Goal: Task Accomplishment & Management: Use online tool/utility

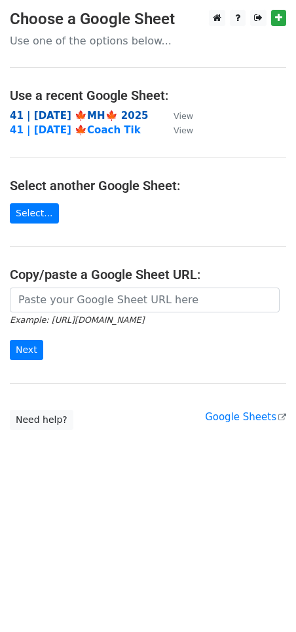
click at [65, 111] on strong "41 | [DATE] 🍁MH🍁 2025" at bounding box center [79, 116] width 139 height 12
click at [158, 285] on main "Choose a Google Sheet Use one of the options below... Use a recent Google Sheet…" at bounding box center [148, 220] width 296 height 421
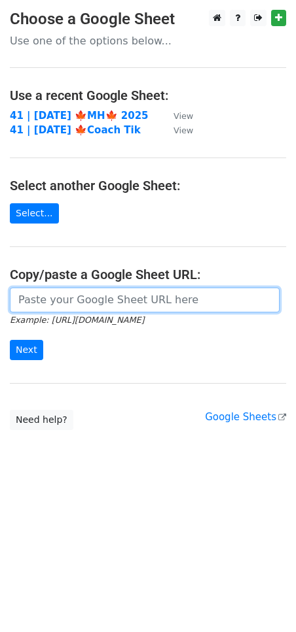
click at [124, 303] on input "url" at bounding box center [144, 300] width 269 height 25
paste input "https://docs.google.com/spreadsheets/d/1r7M_tYN8zGLG-ku31GOOPlHIspyYHRDdotTo2aB…"
type input "https://docs.google.com/spreadsheets/d/1r7M_tYN8zGLG-ku31GOOPlHIspyYHRDdotTo2aB…"
click at [10, 340] on input "Next" at bounding box center [26, 350] width 33 height 20
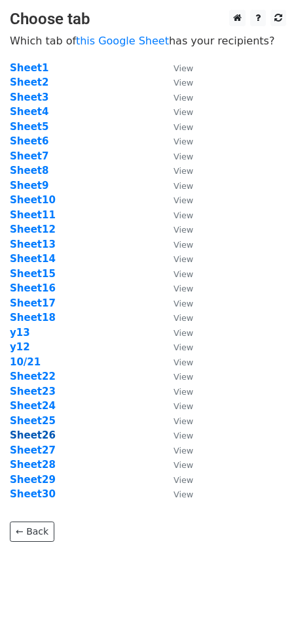
click at [40, 439] on strong "Sheet26" at bounding box center [33, 436] width 46 height 12
click at [32, 436] on strong "Sheet26" at bounding box center [33, 436] width 46 height 12
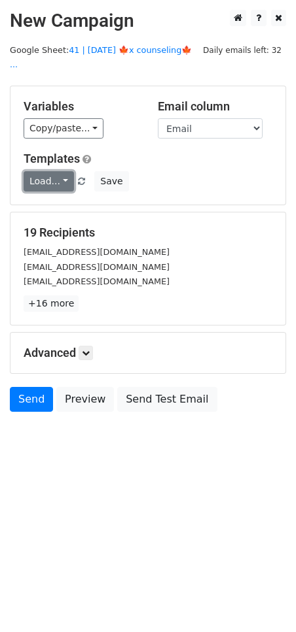
click at [33, 171] on link "Load..." at bounding box center [49, 181] width 50 height 20
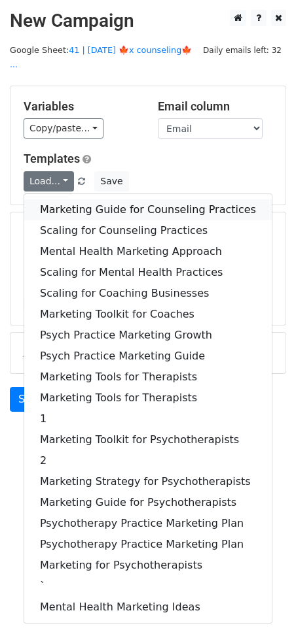
click at [95, 199] on link "Marketing Guide for Counseling Practices" at bounding box center [147, 209] width 247 height 21
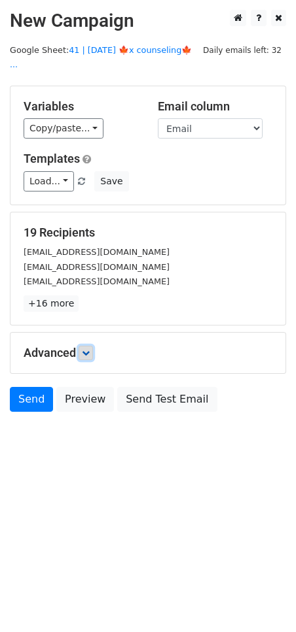
click at [84, 349] on icon at bounding box center [86, 353] width 8 height 8
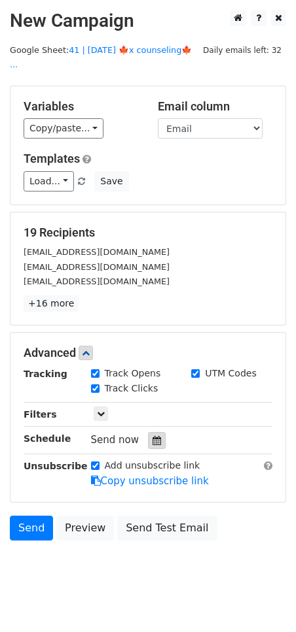
click at [152, 436] on icon at bounding box center [156, 440] width 9 height 9
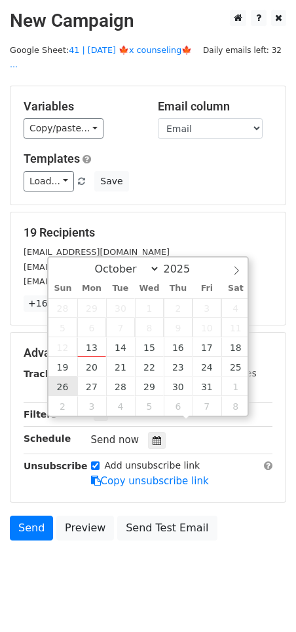
type input "2025-10-26 12:00"
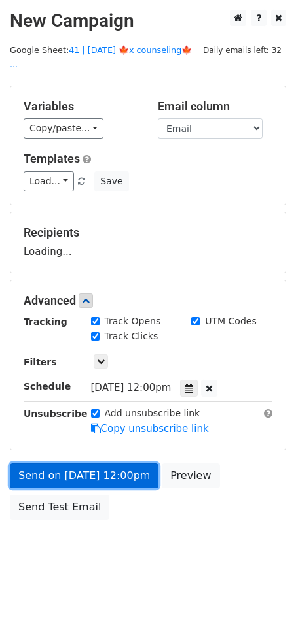
click at [67, 466] on link "Send on Oct 26 at 12:00pm" at bounding box center [84, 476] width 148 height 25
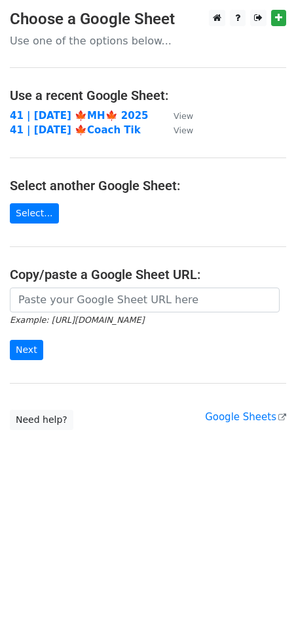
click at [140, 213] on main "Choose a Google Sheet Use one of the options below... Use a recent Google Sheet…" at bounding box center [148, 220] width 296 height 421
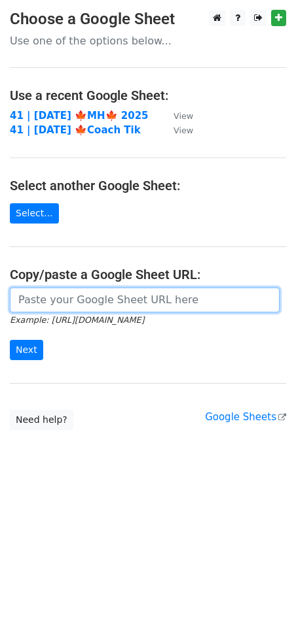
click at [112, 301] on input "url" at bounding box center [144, 300] width 269 height 25
paste input "https://docs.google.com/spreadsheets/d/1r7M_tYN8zGLG-ku31GOOPlHIspyYHRDdotTo2aB…"
type input "https://docs.google.com/spreadsheets/d/1r7M_tYN8zGLG-ku31GOOPlHIspyYHRDdotTo2aB…"
click at [10, 340] on input "Next" at bounding box center [26, 350] width 33 height 20
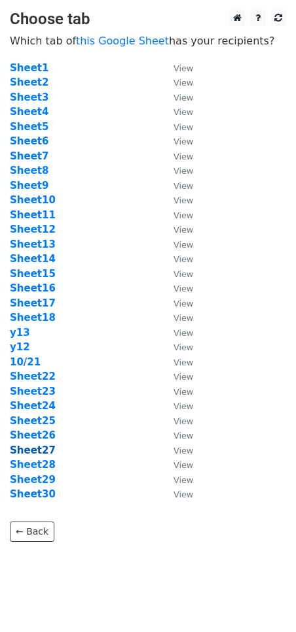
click at [36, 448] on strong "Sheet27" at bounding box center [33, 451] width 46 height 12
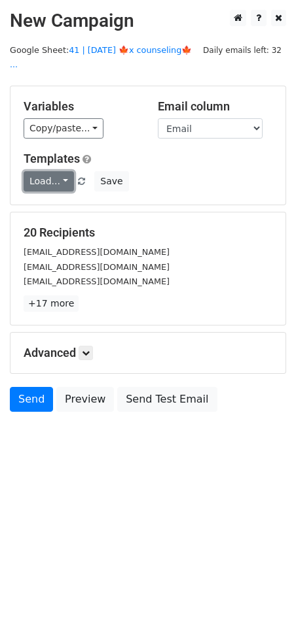
click at [54, 174] on link "Load..." at bounding box center [49, 181] width 50 height 20
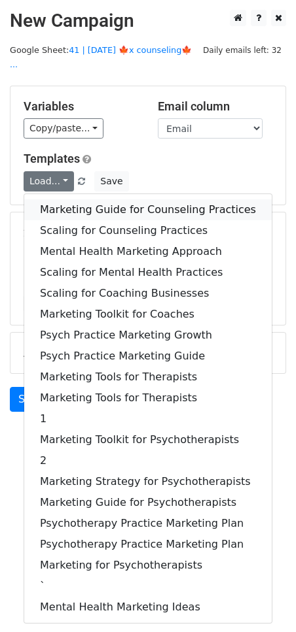
click at [73, 199] on link "Marketing Guide for Counseling Practices" at bounding box center [147, 209] width 247 height 21
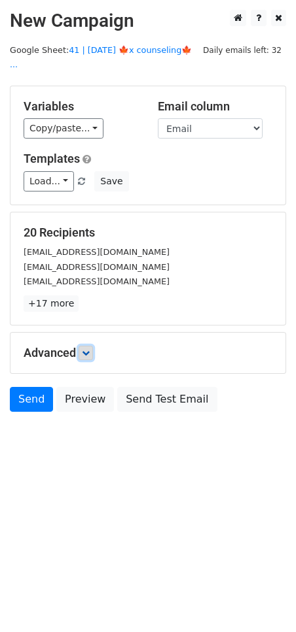
click at [90, 349] on icon at bounding box center [86, 353] width 8 height 8
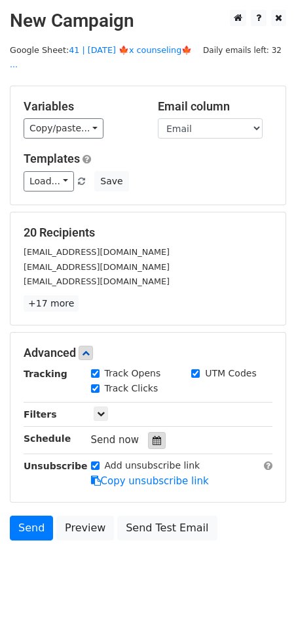
click at [157, 432] on div at bounding box center [157, 440] width 18 height 17
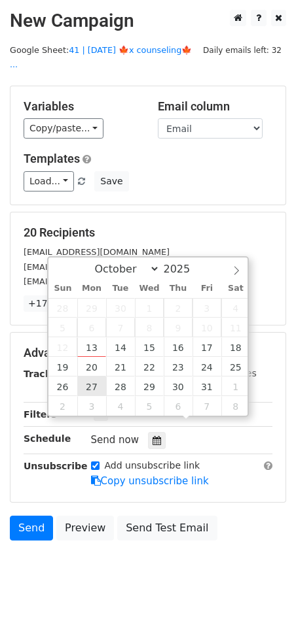
type input "2025-10-27 12:00"
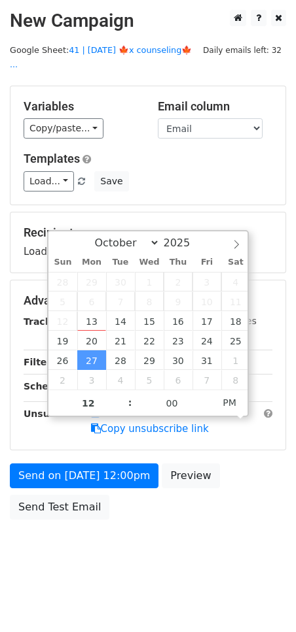
click at [88, 477] on div "Send on Oct 27 at 12:00pm Preview Send Test Email" at bounding box center [148, 495] width 296 height 63
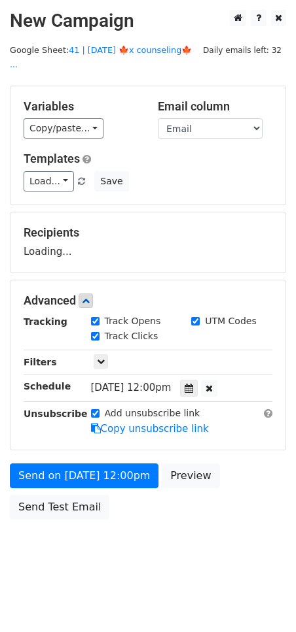
click at [71, 474] on div "Send on Oct 27 at 12:00pm Preview Send Test Email" at bounding box center [148, 495] width 296 height 63
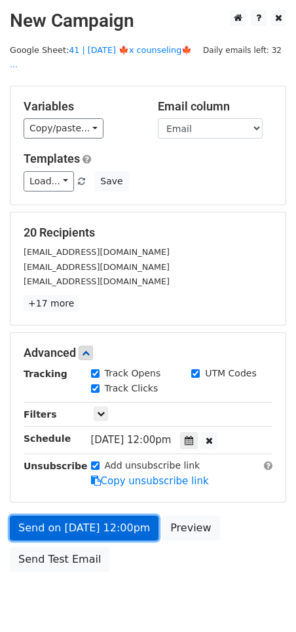
click at [63, 516] on link "Send on Oct 27 at 12:00pm" at bounding box center [84, 528] width 148 height 25
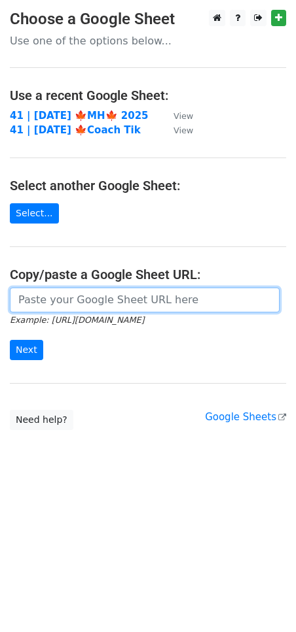
click at [133, 309] on input "url" at bounding box center [144, 300] width 269 height 25
paste input "[URL][DOMAIN_NAME]"
type input "[URL][DOMAIN_NAME]"
click at [10, 340] on input "Next" at bounding box center [26, 350] width 33 height 20
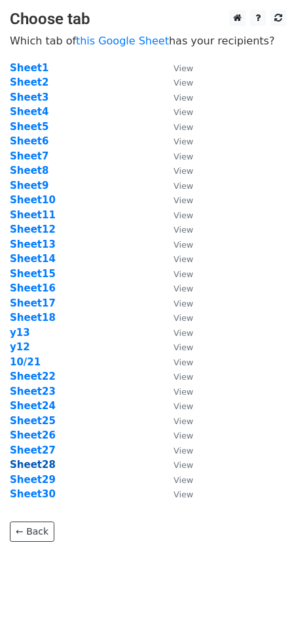
click at [30, 459] on strong "Sheet28" at bounding box center [33, 465] width 46 height 12
click at [40, 467] on strong "Sheet28" at bounding box center [33, 465] width 46 height 12
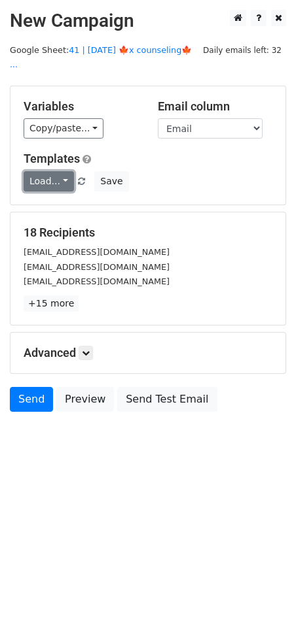
click at [44, 171] on link "Load..." at bounding box center [49, 181] width 50 height 20
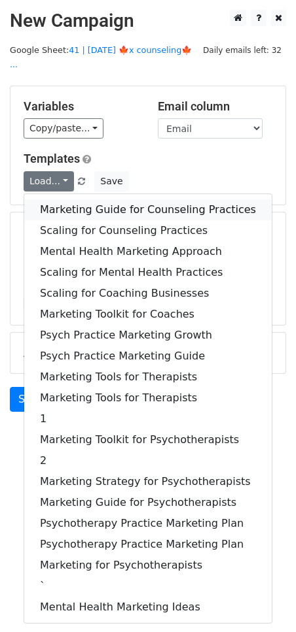
click at [66, 199] on link "Marketing Guide for Counseling Practices" at bounding box center [147, 209] width 247 height 21
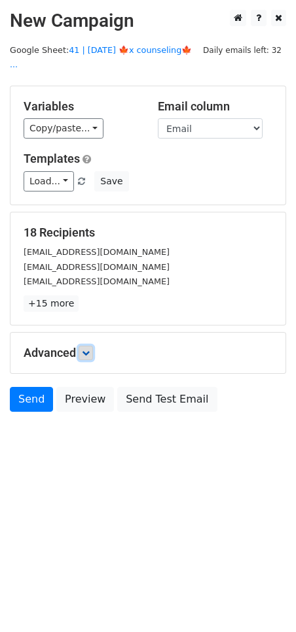
click at [90, 349] on icon at bounding box center [86, 353] width 8 height 8
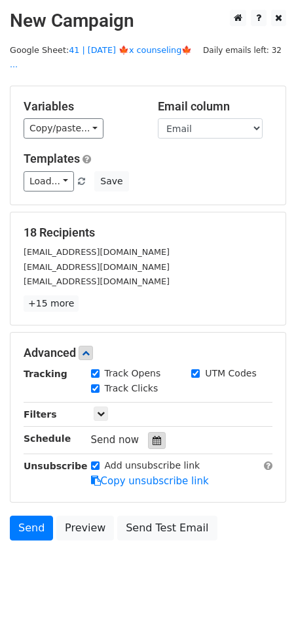
click at [152, 436] on icon at bounding box center [156, 440] width 9 height 9
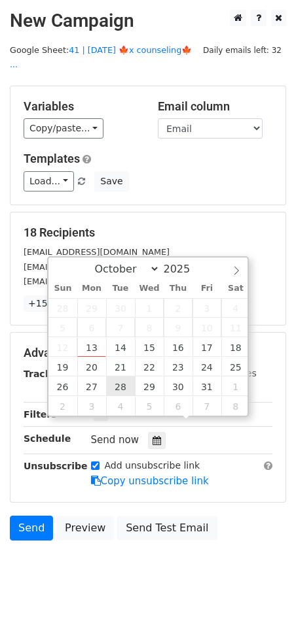
type input "2025-10-28 12:00"
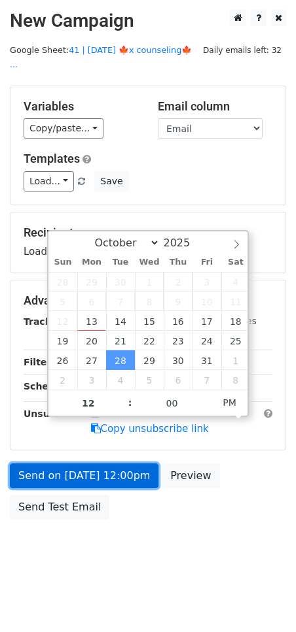
click at [94, 464] on link "Send on Oct 28 at 12:00pm" at bounding box center [84, 476] width 148 height 25
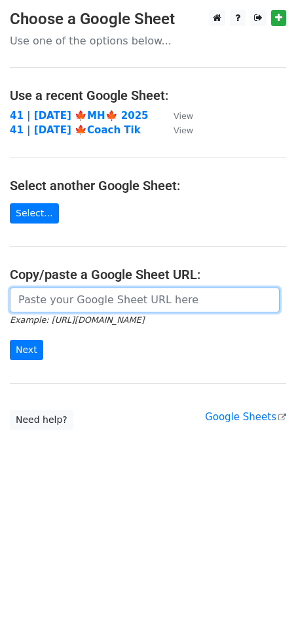
click at [99, 296] on input "url" at bounding box center [144, 300] width 269 height 25
paste input "https://docs.google.com/spreadsheets/d/1r7M_tYN8zGLG-ku31GOOPlHIspyYHRDdotTo2aB…"
type input "https://docs.google.com/spreadsheets/d/1r7M_tYN8zGLG-ku31GOOPlHIspyYHRDdotTo2aB…"
click at [10, 340] on input "Next" at bounding box center [26, 350] width 33 height 20
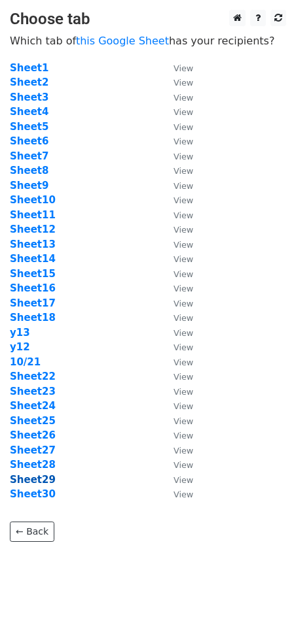
click at [33, 483] on strong "Sheet29" at bounding box center [33, 480] width 46 height 12
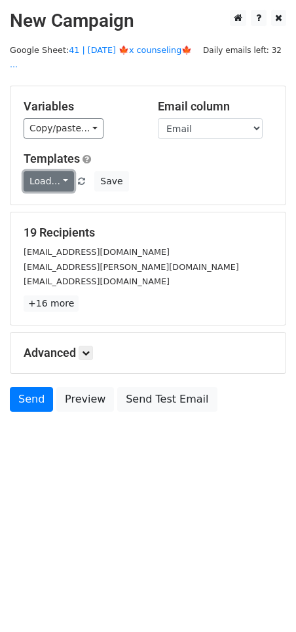
click at [44, 173] on link "Load..." at bounding box center [49, 181] width 50 height 20
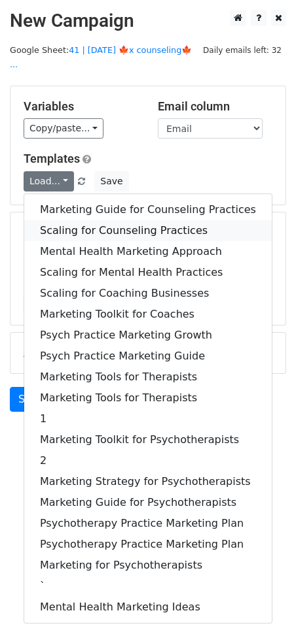
click at [57, 220] on link "Scaling for Counseling Practices" at bounding box center [147, 230] width 247 height 21
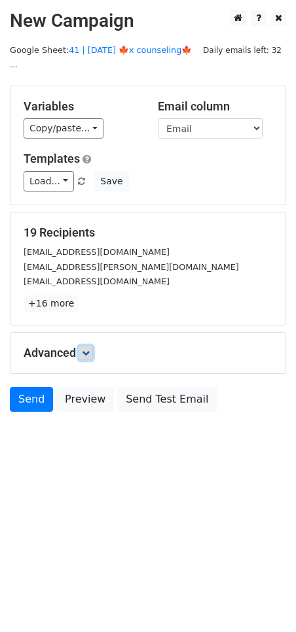
click at [84, 349] on icon at bounding box center [86, 353] width 8 height 8
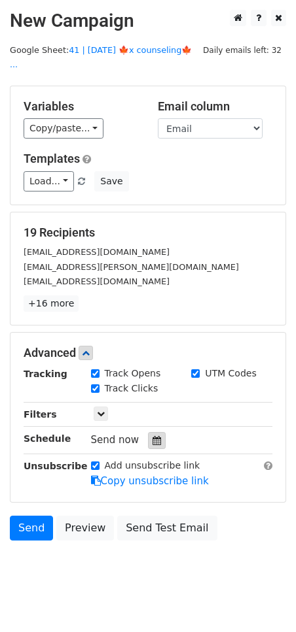
click at [152, 436] on icon at bounding box center [156, 440] width 9 height 9
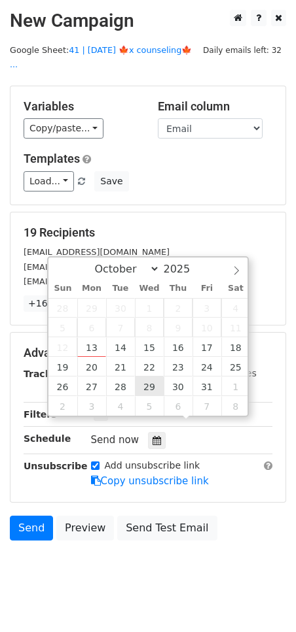
type input "2025-10-29 12:00"
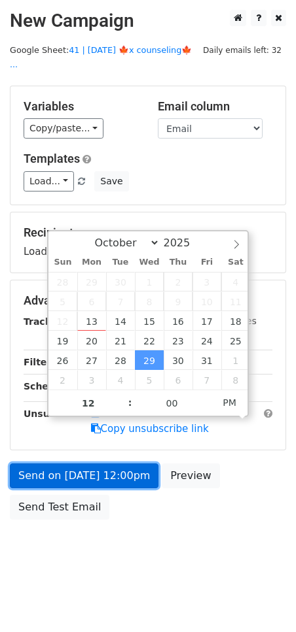
click at [95, 468] on link "Send on Oct 29 at 12:00pm" at bounding box center [84, 476] width 148 height 25
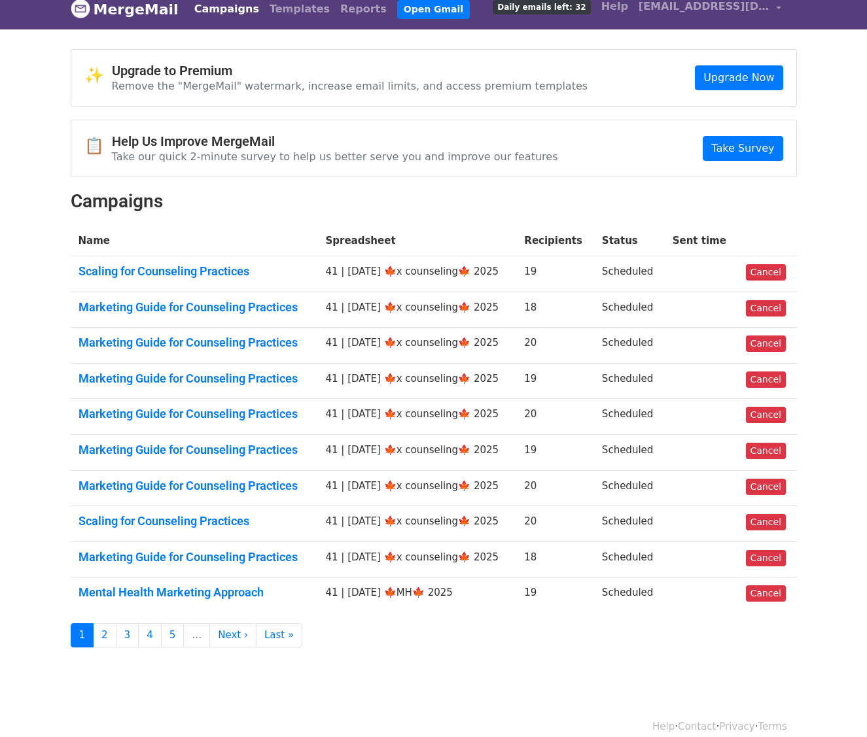
scroll to position [19, 0]
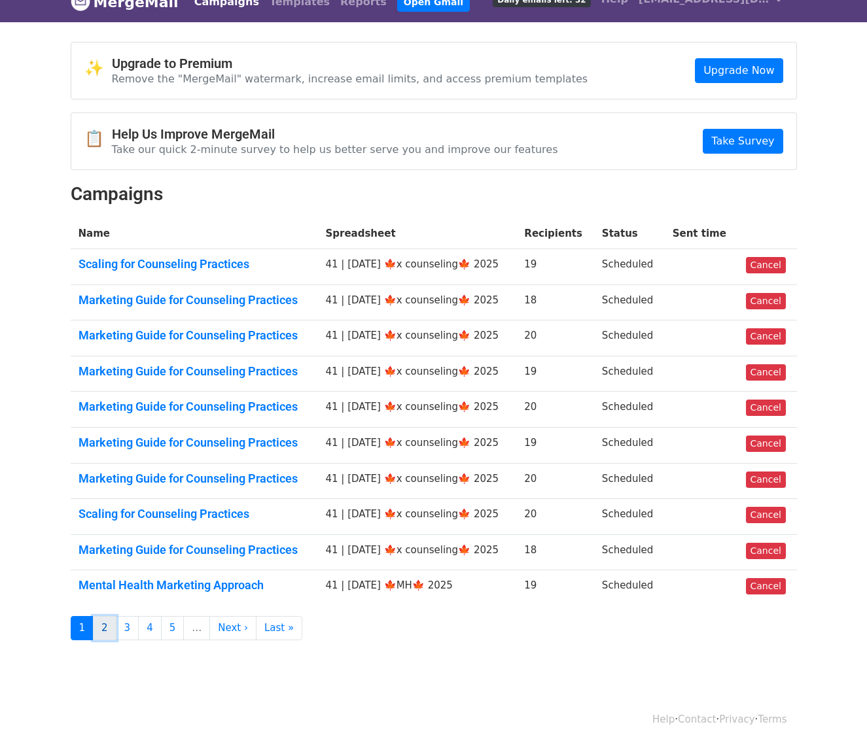
click at [103, 636] on link "2" at bounding box center [105, 628] width 24 height 24
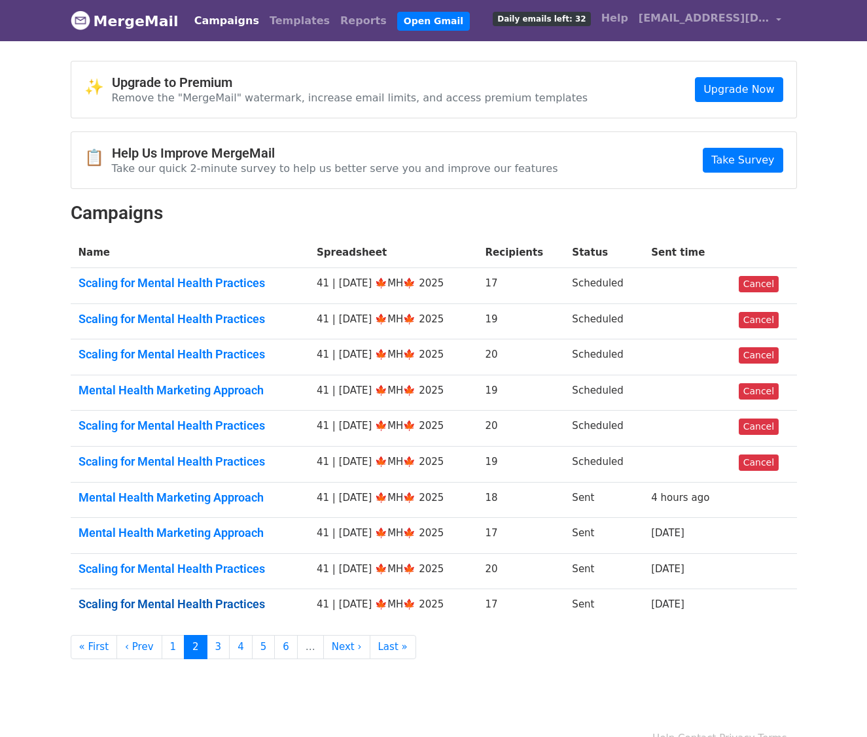
click at [149, 608] on link "Scaling for Mental Health Practices" at bounding box center [189, 604] width 223 height 14
click at [213, 600] on link "Scaling for Mental Health Practices" at bounding box center [189, 604] width 223 height 14
click at [213, 655] on link "3" at bounding box center [219, 647] width 24 height 24
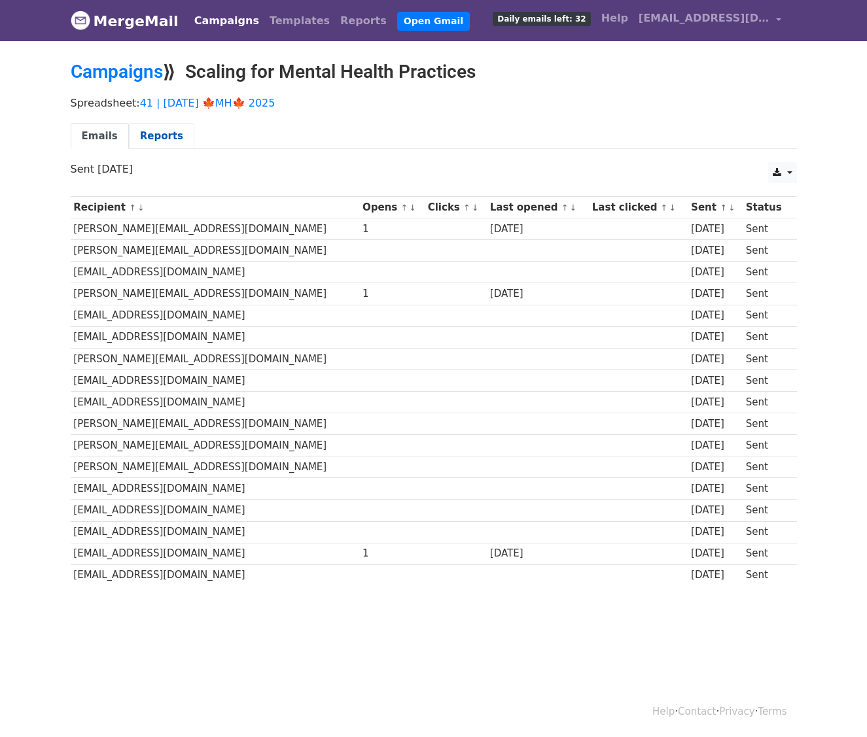
click at [165, 136] on link "Reports" at bounding box center [161, 136] width 65 height 27
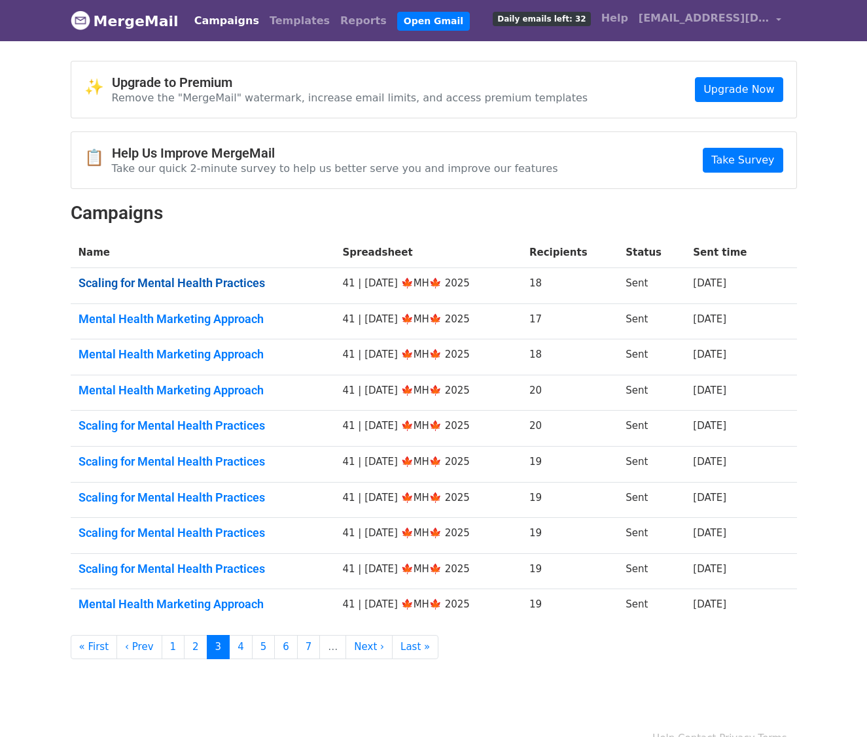
click at [150, 279] on link "Scaling for Mental Health Practices" at bounding box center [202, 283] width 249 height 14
click at [150, 320] on link "Mental Health Marketing Approach" at bounding box center [202, 319] width 249 height 14
click at [150, 358] on link "Mental Health Marketing Approach" at bounding box center [202, 354] width 249 height 14
click at [147, 392] on link "Mental Health Marketing Approach" at bounding box center [202, 390] width 249 height 14
click at [147, 430] on link "Scaling for Mental Health Practices" at bounding box center [202, 426] width 249 height 14
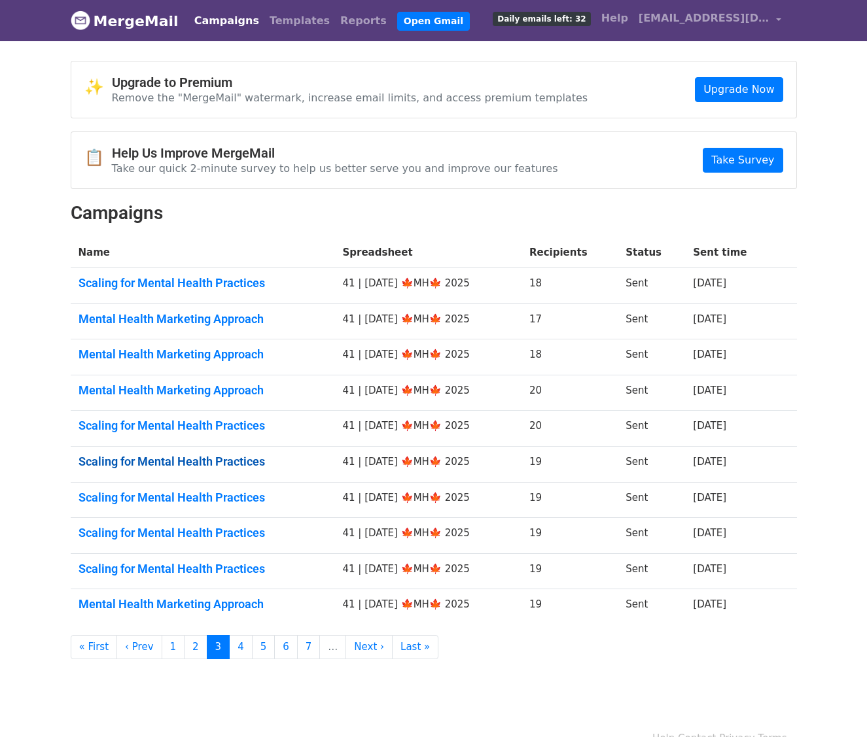
click at [152, 462] on link "Scaling for Mental Health Practices" at bounding box center [202, 462] width 249 height 14
click at [152, 498] on link "Scaling for Mental Health Practices" at bounding box center [202, 498] width 249 height 14
click at [154, 531] on link "Scaling for Mental Health Practices" at bounding box center [202, 533] width 249 height 14
click at [154, 569] on link "Scaling for Mental Health Practices" at bounding box center [202, 569] width 249 height 14
click at [154, 612] on td "Mental Health Marketing Approach" at bounding box center [203, 606] width 264 height 35
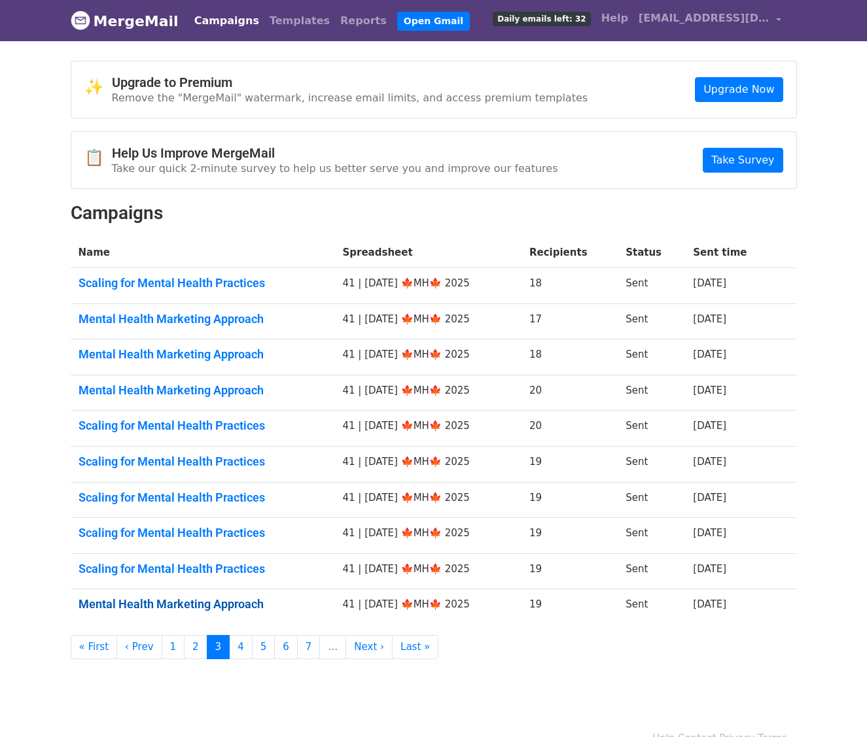
click at [162, 601] on link "Mental Health Marketing Approach" at bounding box center [202, 604] width 249 height 14
click at [235, 660] on body "MergeMail Campaigns Templates Reports Open Gmail Daily emails left: 32 Help reb…" at bounding box center [433, 356] width 867 height 712
click at [237, 653] on link "4" at bounding box center [241, 647] width 24 height 24
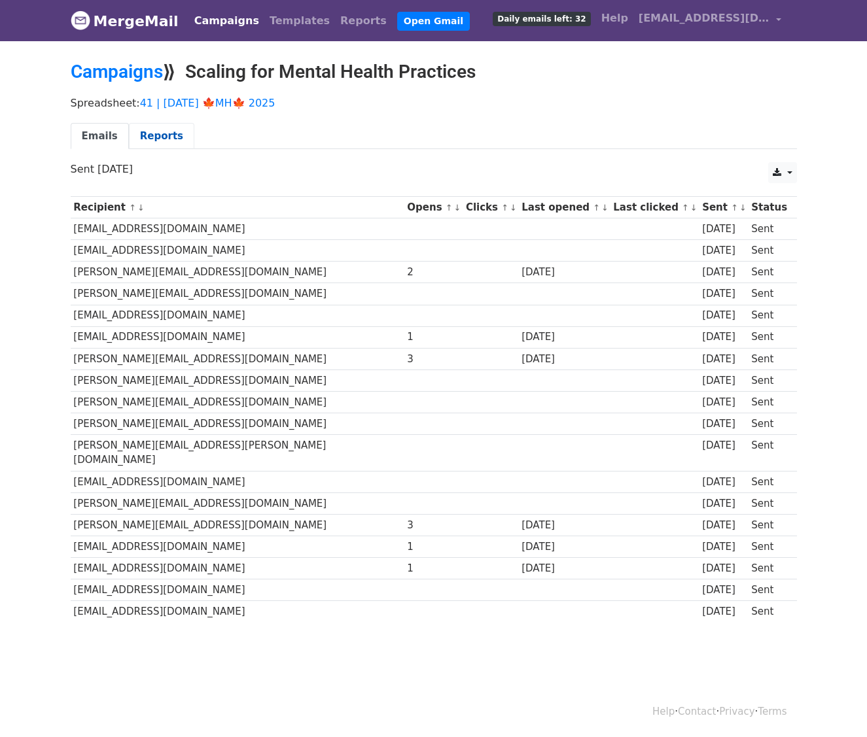
click at [177, 139] on link "Reports" at bounding box center [161, 136] width 65 height 27
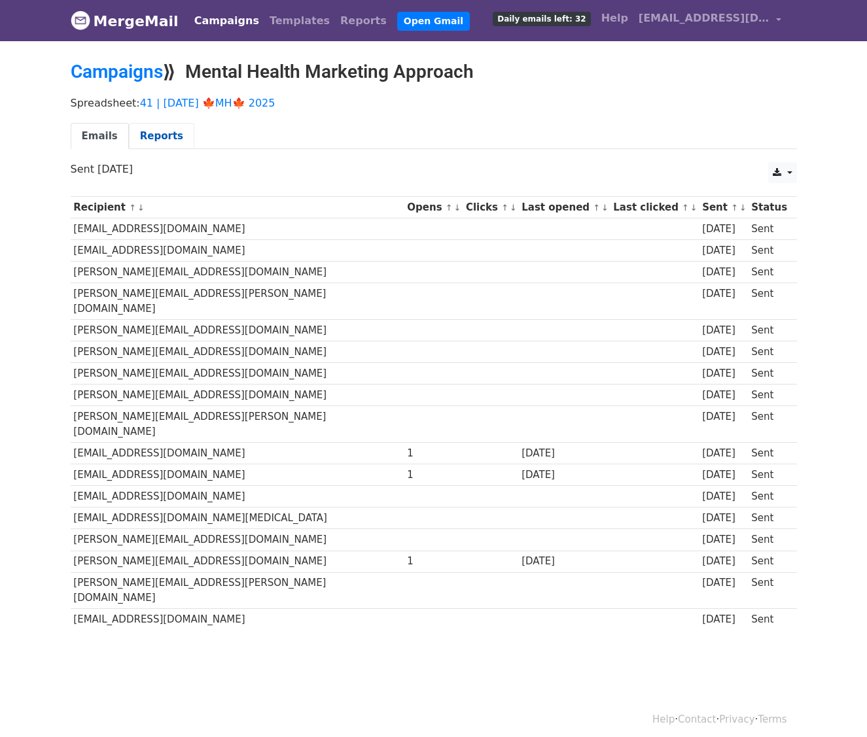
click at [163, 136] on link "Reports" at bounding box center [161, 136] width 65 height 27
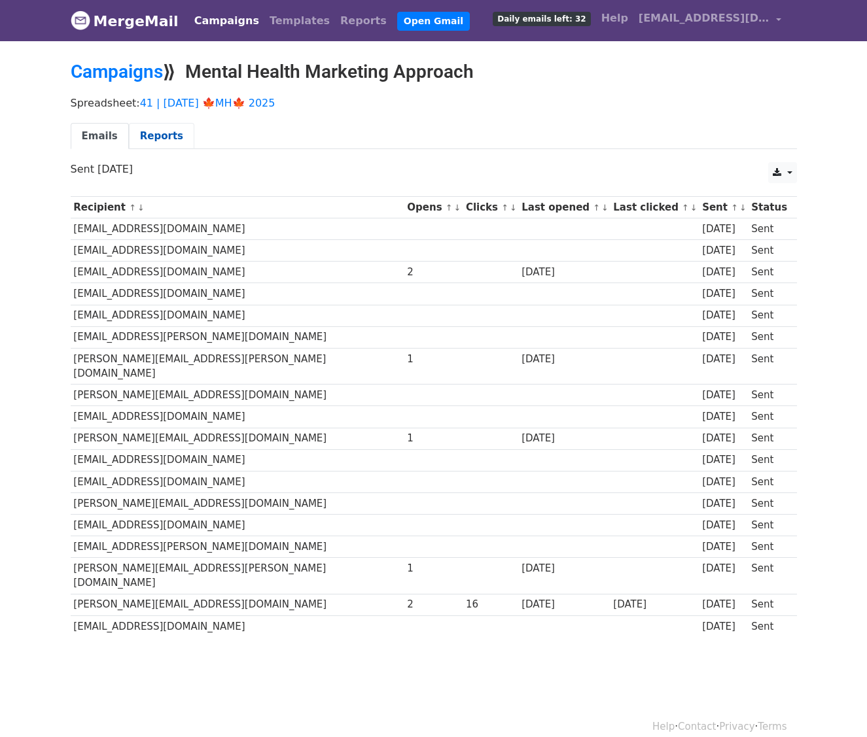
click at [165, 136] on link "Reports" at bounding box center [161, 136] width 65 height 27
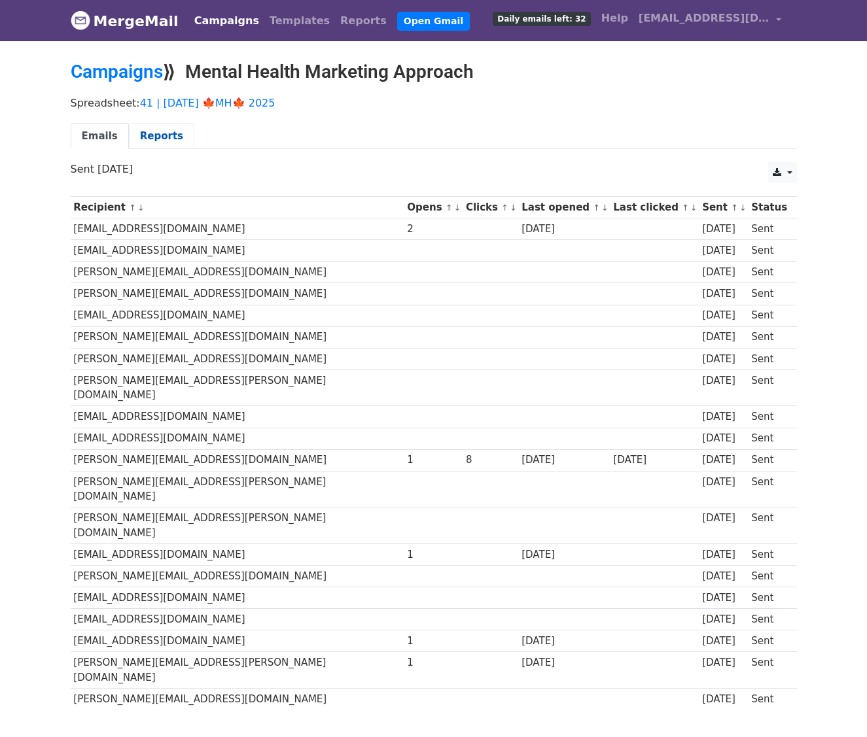
click at [154, 131] on link "Reports" at bounding box center [161, 136] width 65 height 27
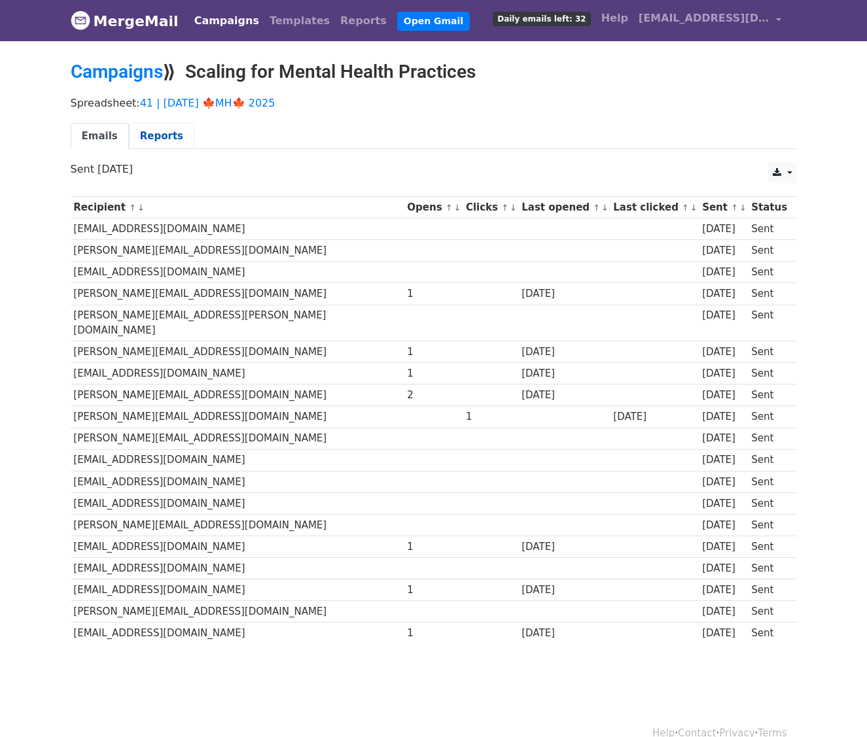
click at [150, 139] on link "Reports" at bounding box center [161, 136] width 65 height 27
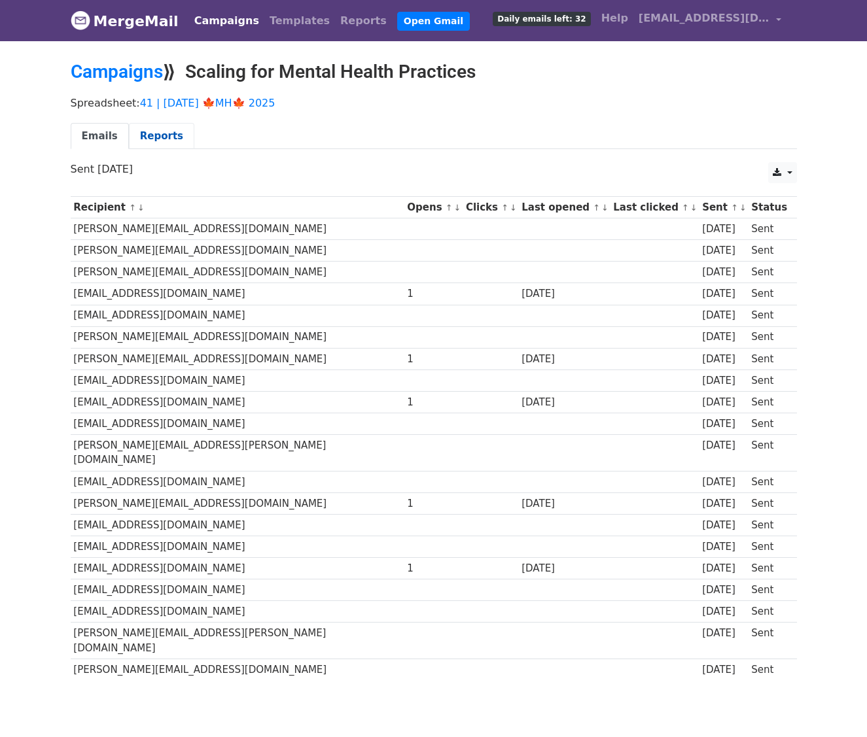
click at [178, 130] on link "Reports" at bounding box center [161, 136] width 65 height 27
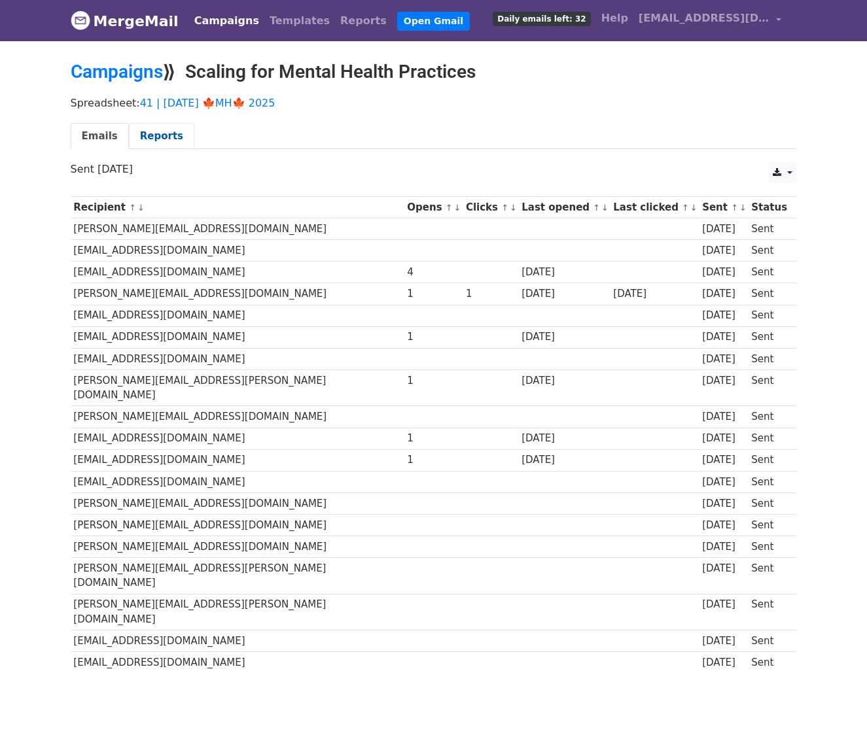
click at [177, 139] on link "Reports" at bounding box center [161, 136] width 65 height 27
click at [166, 141] on link "Reports" at bounding box center [161, 136] width 65 height 27
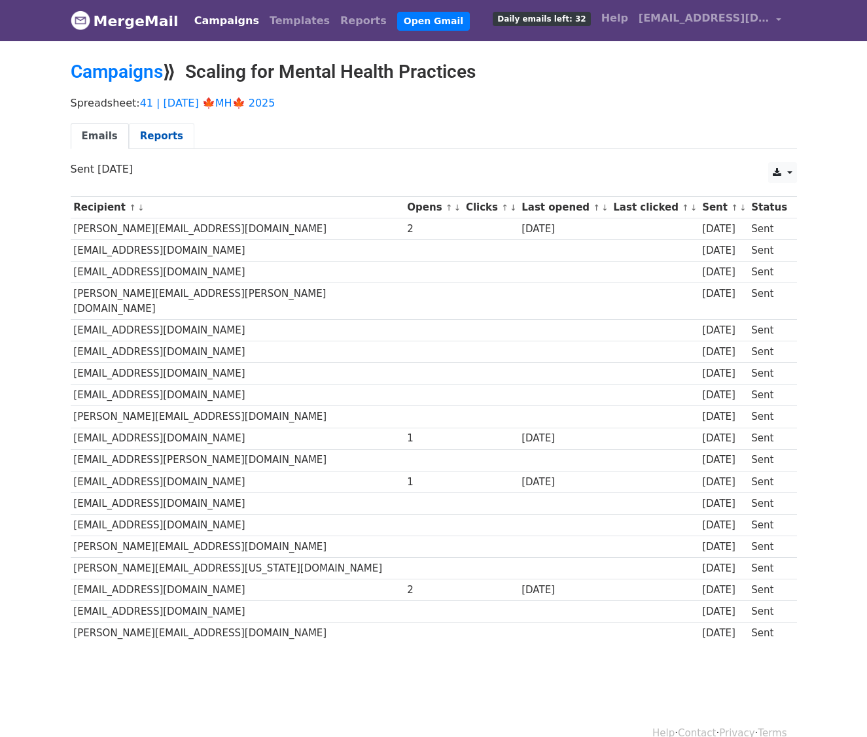
click at [173, 131] on link "Reports" at bounding box center [161, 136] width 65 height 27
click at [149, 133] on link "Reports" at bounding box center [161, 136] width 65 height 27
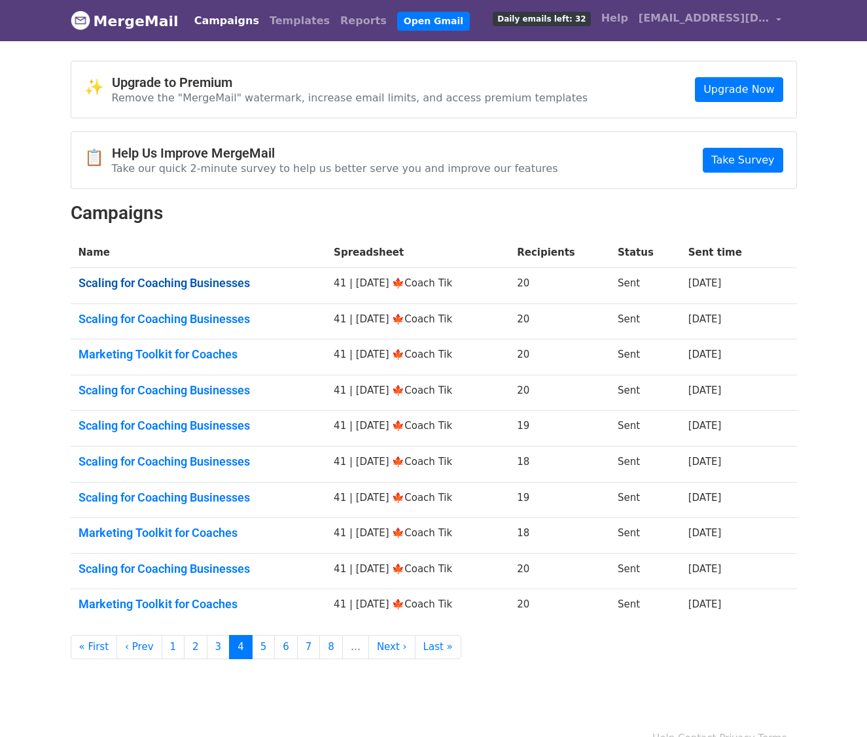
click at [179, 283] on link "Scaling for Coaching Businesses" at bounding box center [198, 283] width 240 height 14
click at [179, 319] on link "Scaling for Coaching Businesses" at bounding box center [198, 319] width 240 height 14
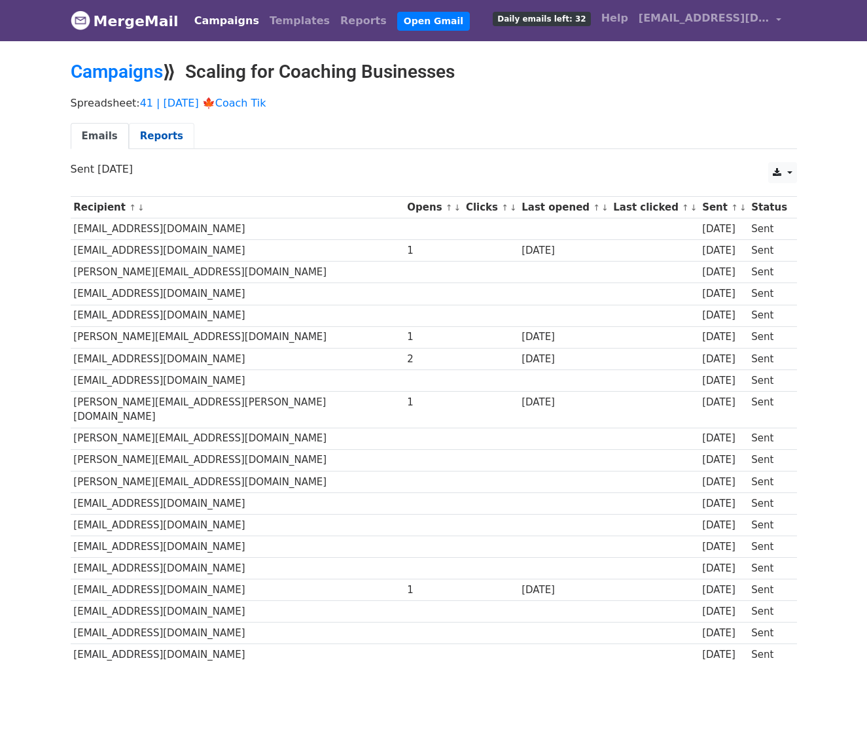
click at [173, 126] on link "Reports" at bounding box center [161, 136] width 65 height 27
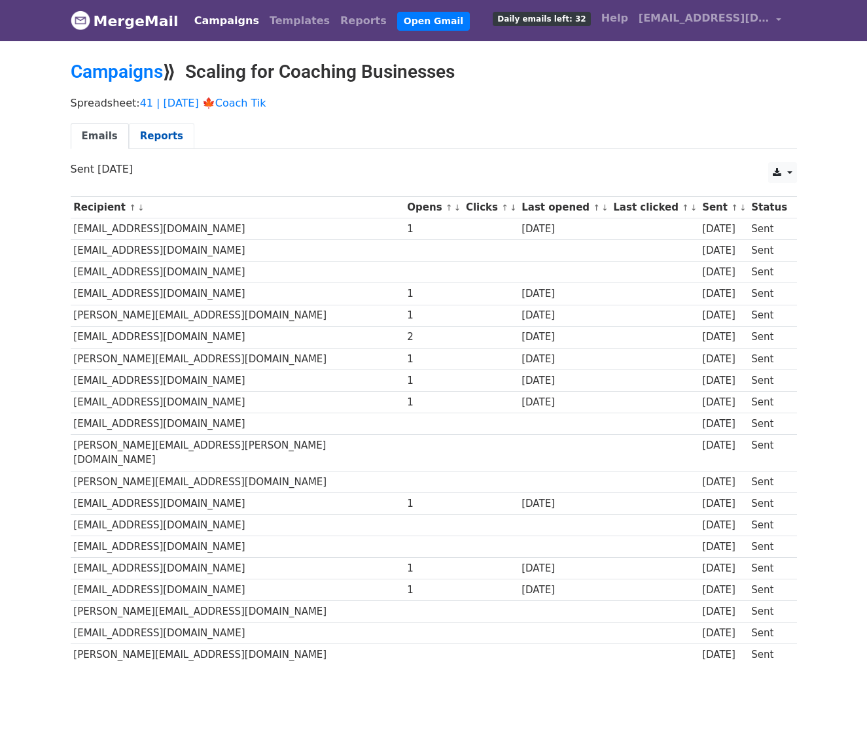
click at [151, 143] on link "Reports" at bounding box center [161, 136] width 65 height 27
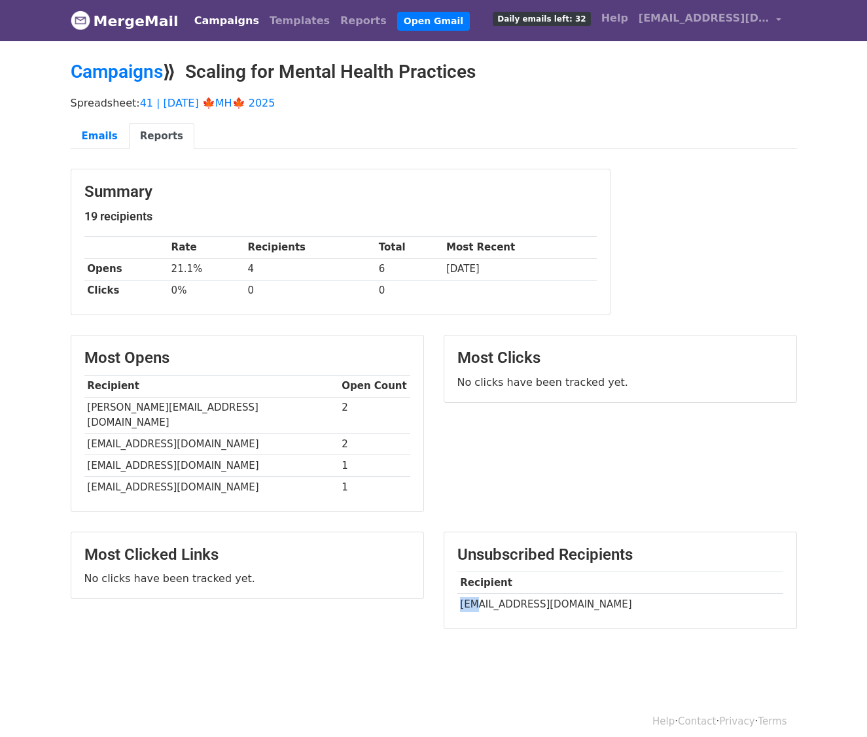
drag, startPoint x: 470, startPoint y: 584, endPoint x: 617, endPoint y: 581, distance: 147.9
click at [617, 594] on td "[EMAIL_ADDRESS][DOMAIN_NAME]" at bounding box center [620, 605] width 326 height 22
drag, startPoint x: 617, startPoint y: 581, endPoint x: 597, endPoint y: 589, distance: 22.6
click at [597, 594] on td "[EMAIL_ADDRESS][DOMAIN_NAME]" at bounding box center [620, 605] width 326 height 22
copy td "leighbowen@aspiretransitions."
